Goal: Information Seeking & Learning: Learn about a topic

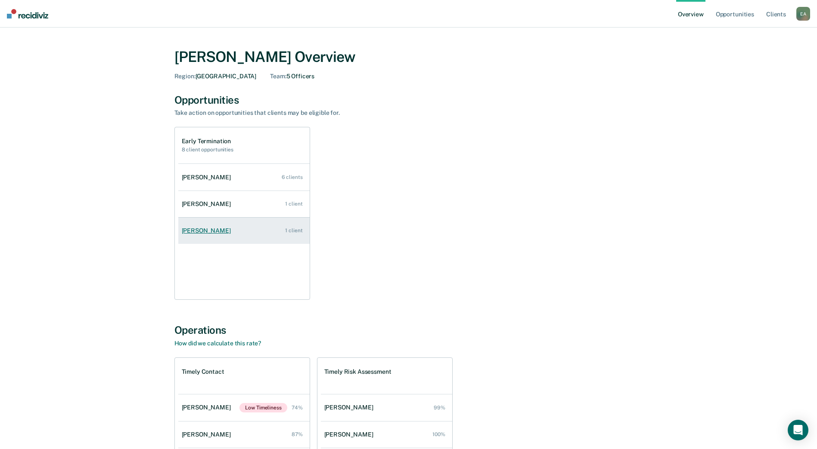
click at [266, 229] on link "[PERSON_NAME] 1 client" at bounding box center [243, 231] width 131 height 25
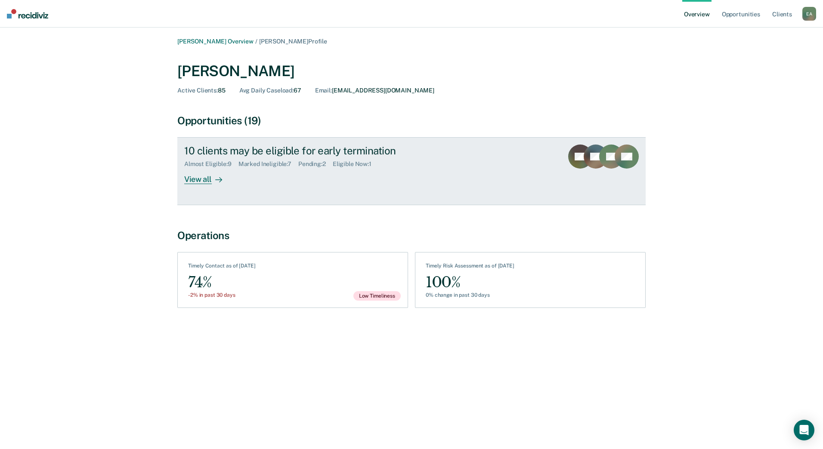
click at [201, 181] on div "View all" at bounding box center [208, 176] width 48 height 17
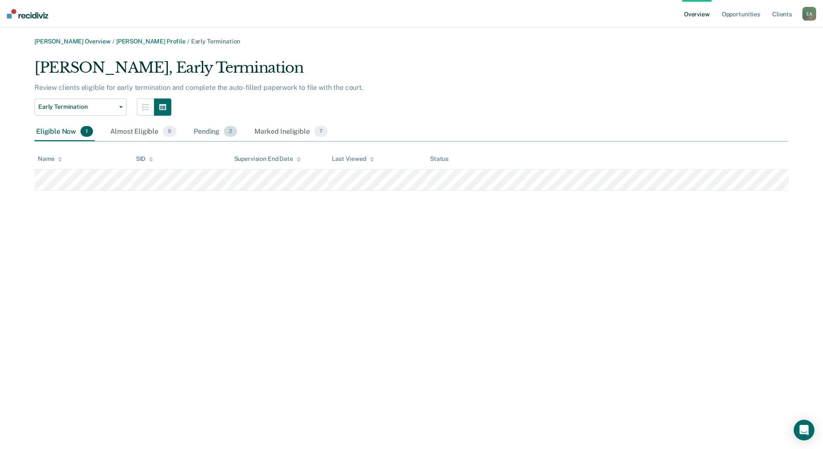
click at [194, 132] on div "Pending 2" at bounding box center [215, 132] width 47 height 19
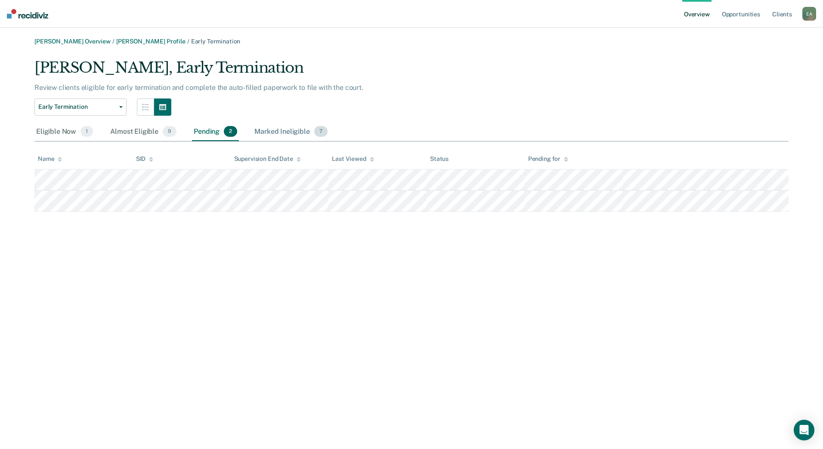
click at [269, 135] on div "Marked Ineligible 7" at bounding box center [291, 132] width 77 height 19
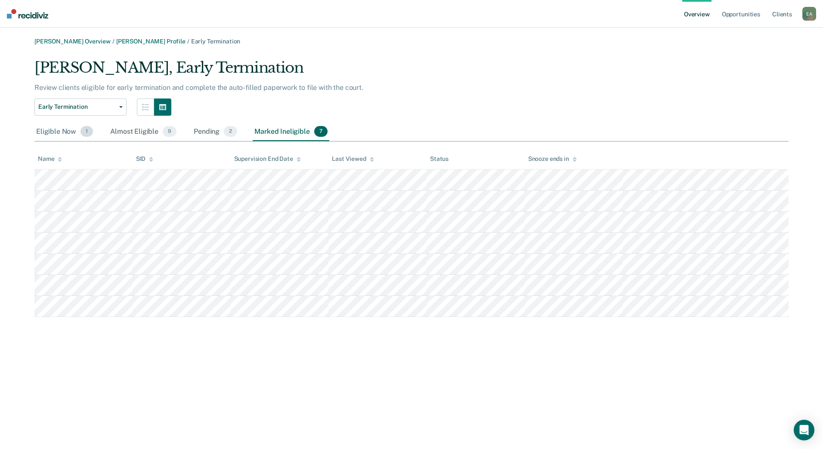
click at [44, 128] on div "Eligible Now 1" at bounding box center [64, 132] width 60 height 19
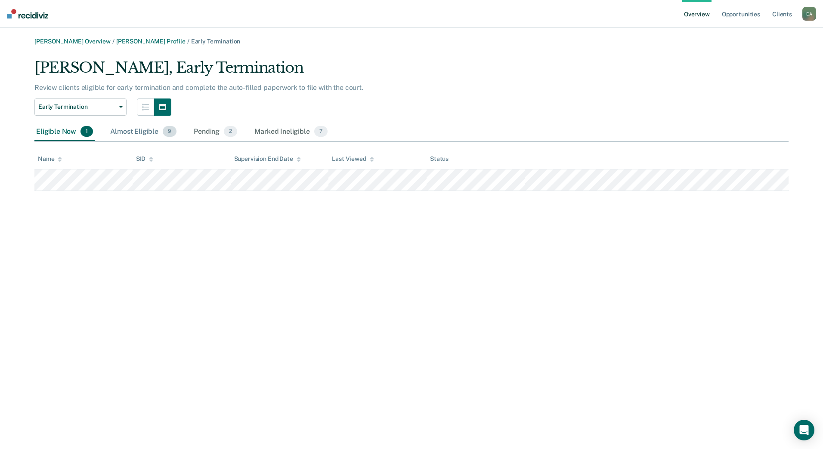
click at [142, 134] on div "Almost Eligible 9" at bounding box center [143, 132] width 70 height 19
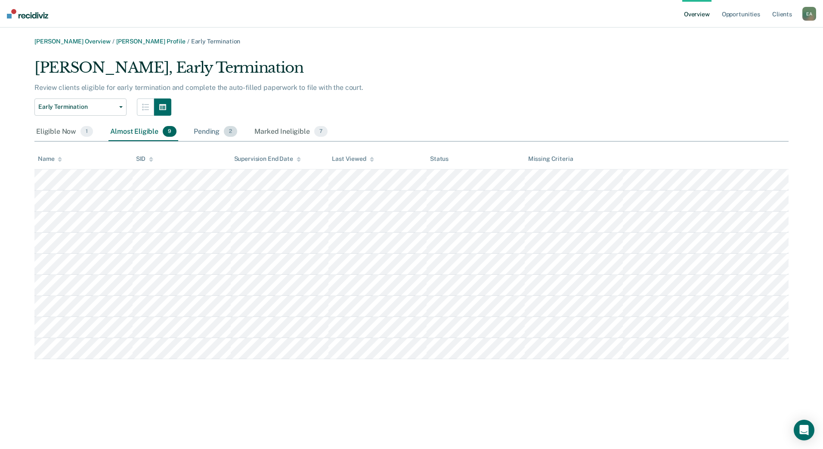
click at [202, 136] on div "Pending 2" at bounding box center [215, 132] width 47 height 19
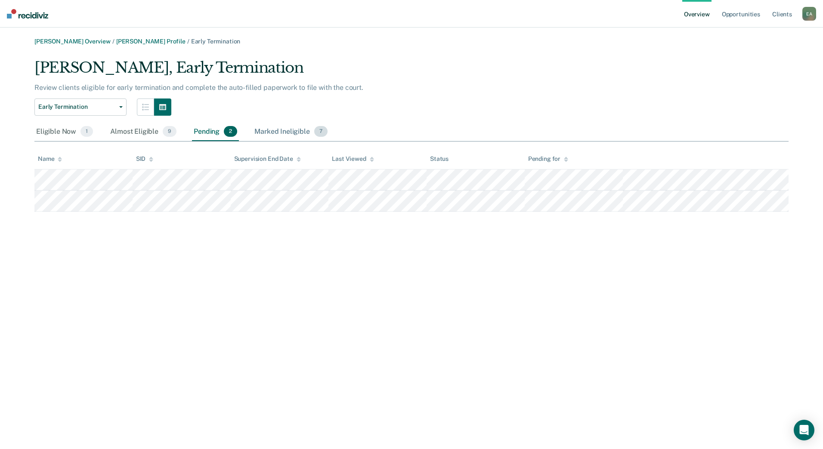
click at [272, 133] on div "Marked Ineligible 7" at bounding box center [291, 132] width 77 height 19
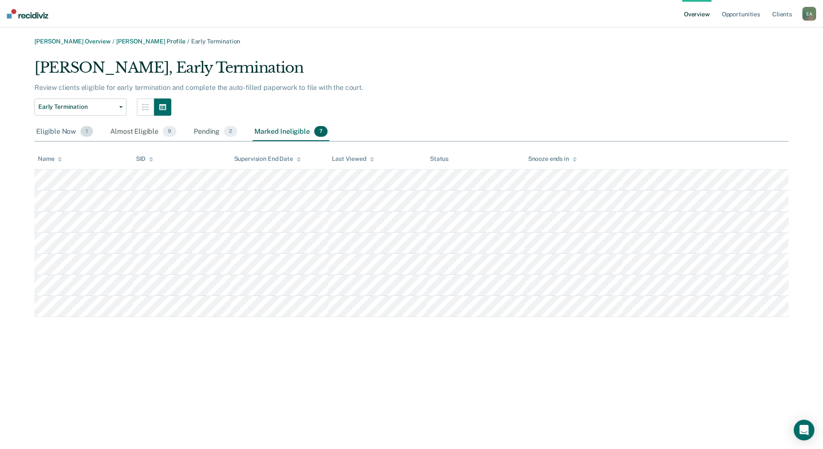
click at [59, 129] on div "Eligible Now 1" at bounding box center [64, 132] width 60 height 19
